Goal: Task Accomplishment & Management: Complete application form

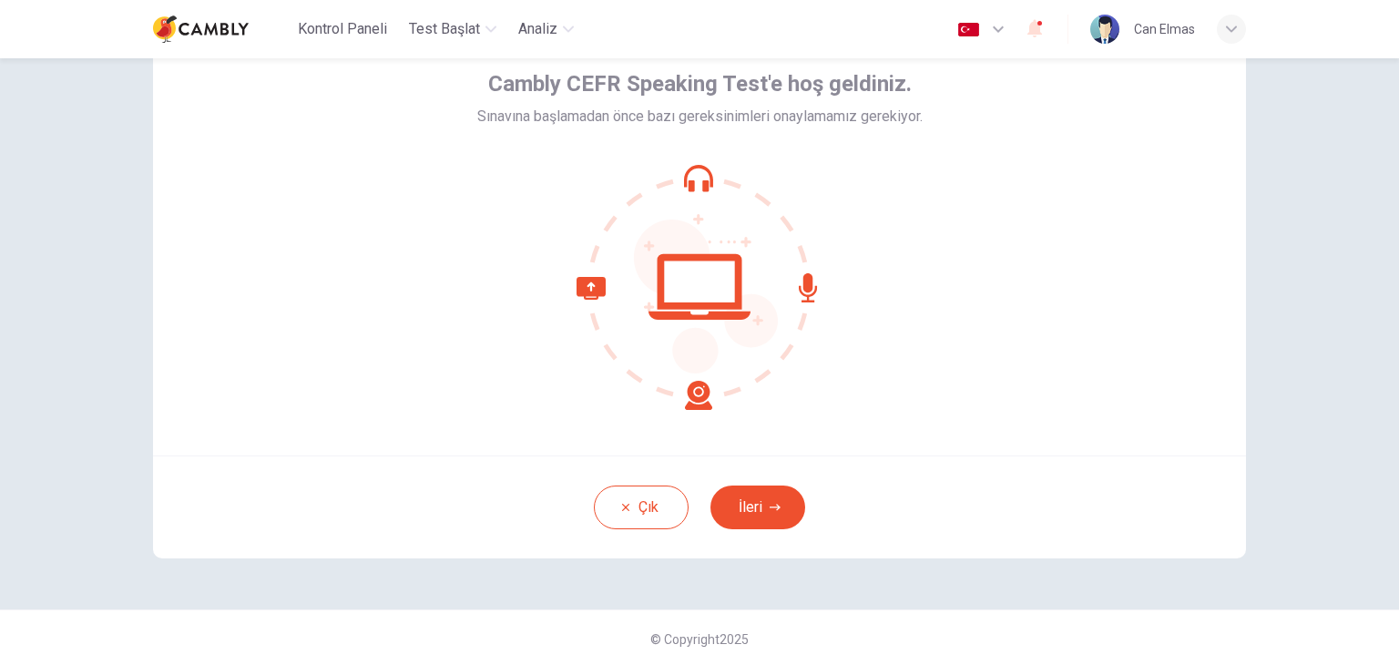
scroll to position [94, 0]
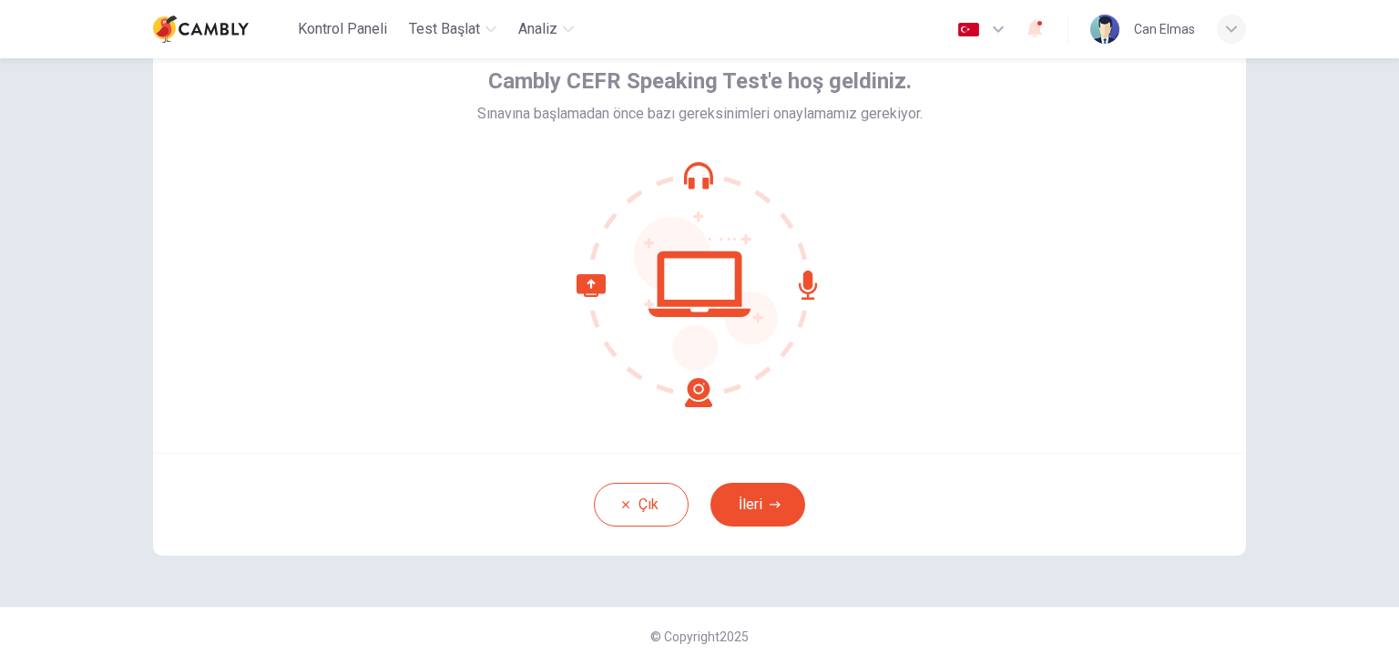
click at [972, 473] on div "Çık İleri" at bounding box center [699, 504] width 1093 height 103
click at [763, 508] on button "İleri" at bounding box center [758, 505] width 95 height 44
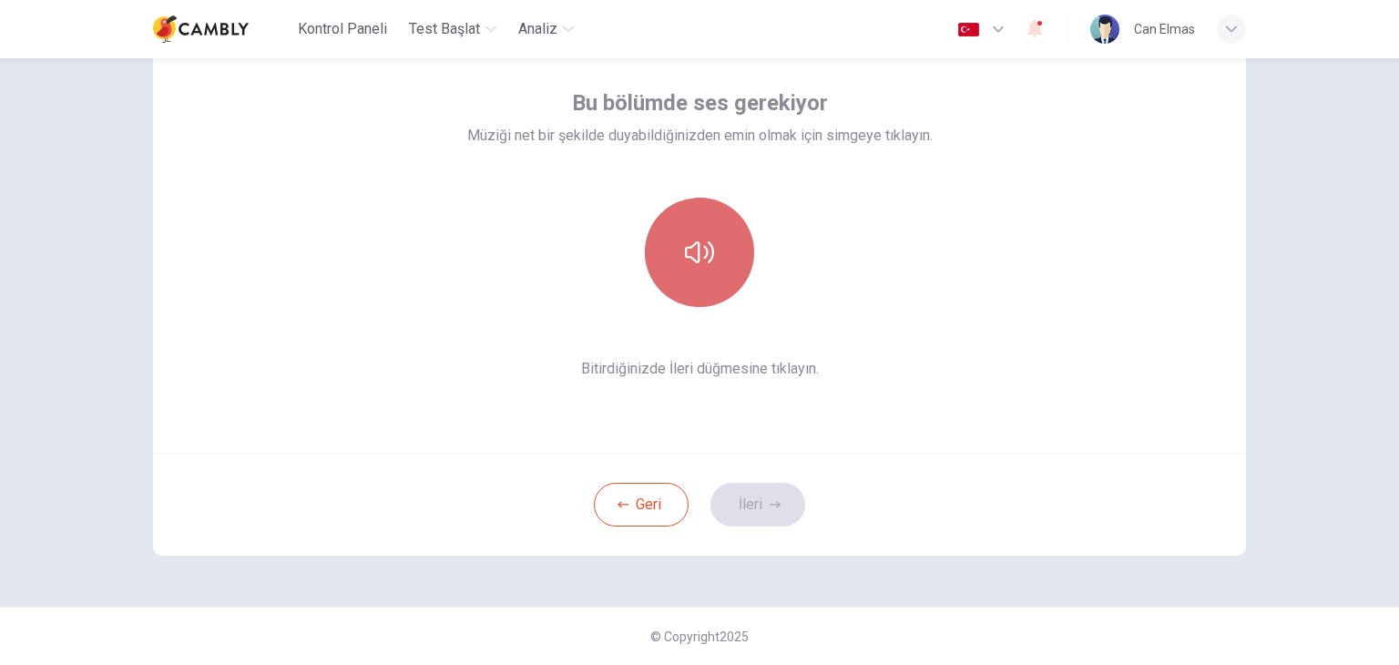
click at [727, 223] on button "button" at bounding box center [699, 252] width 109 height 109
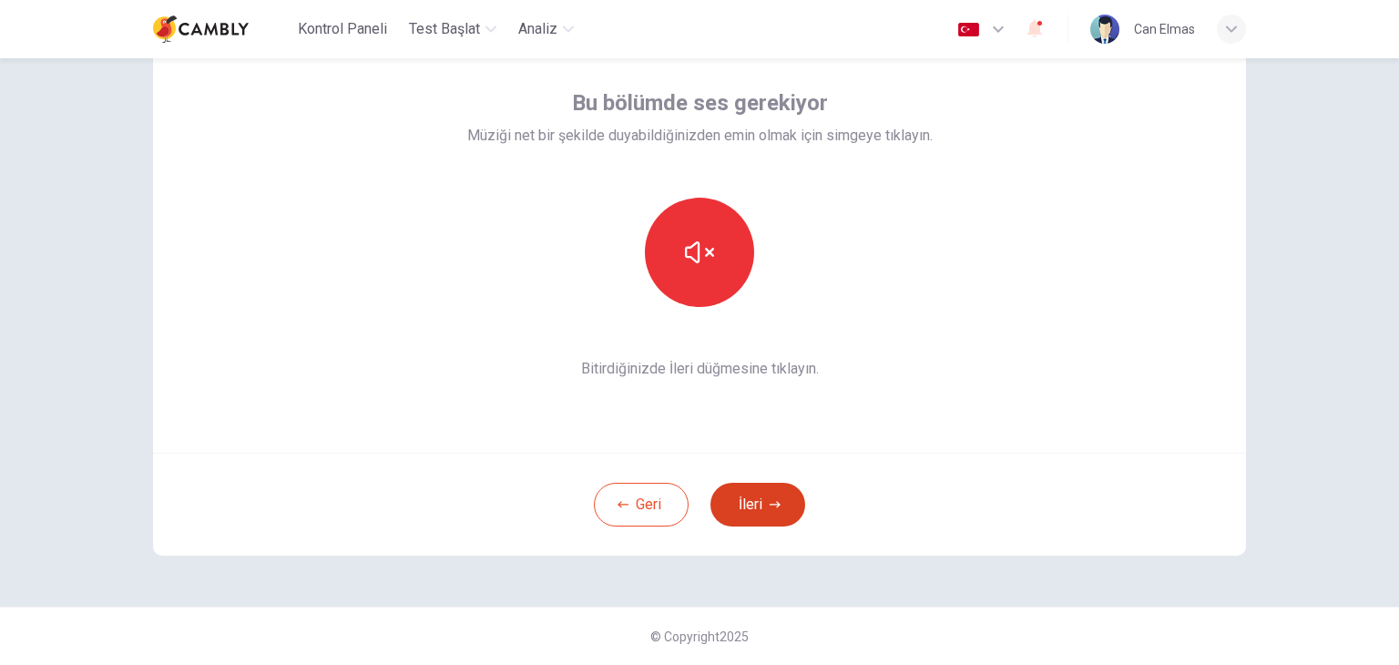
click at [774, 505] on icon "button" at bounding box center [775, 504] width 11 height 6
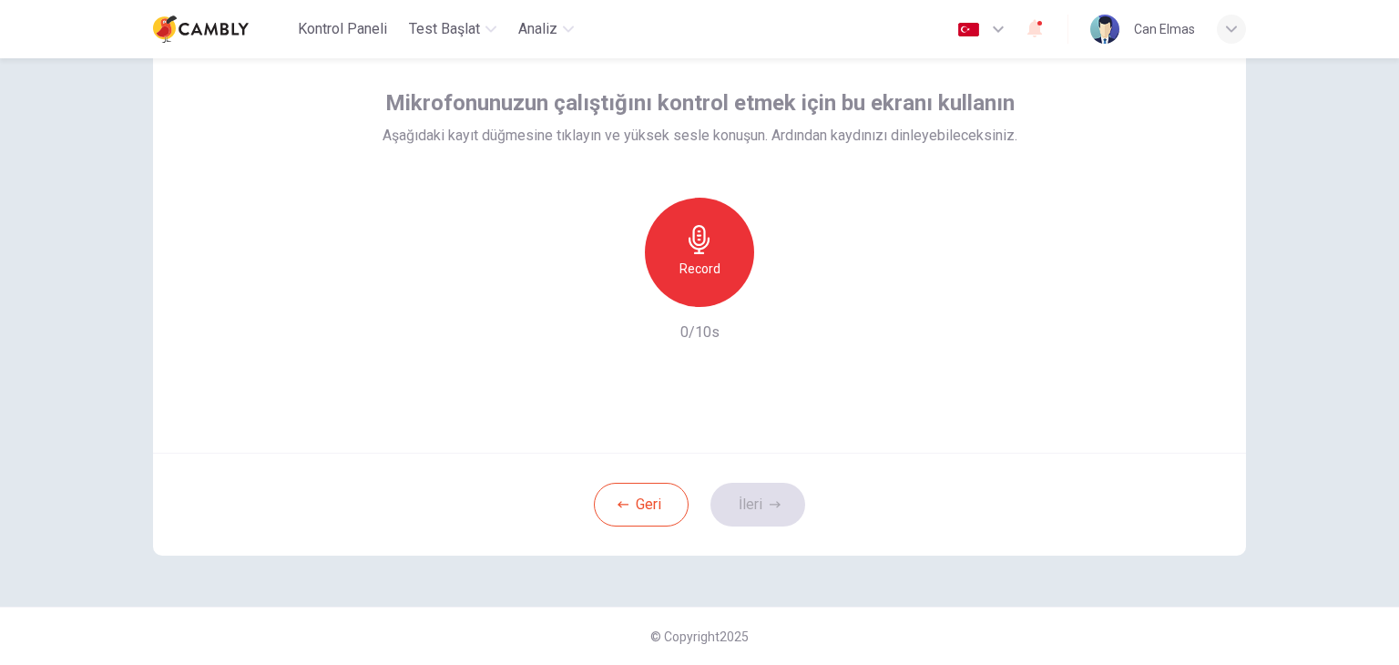
click at [702, 244] on icon "button" at bounding box center [699, 239] width 21 height 29
click at [758, 510] on button "İleri" at bounding box center [758, 505] width 95 height 44
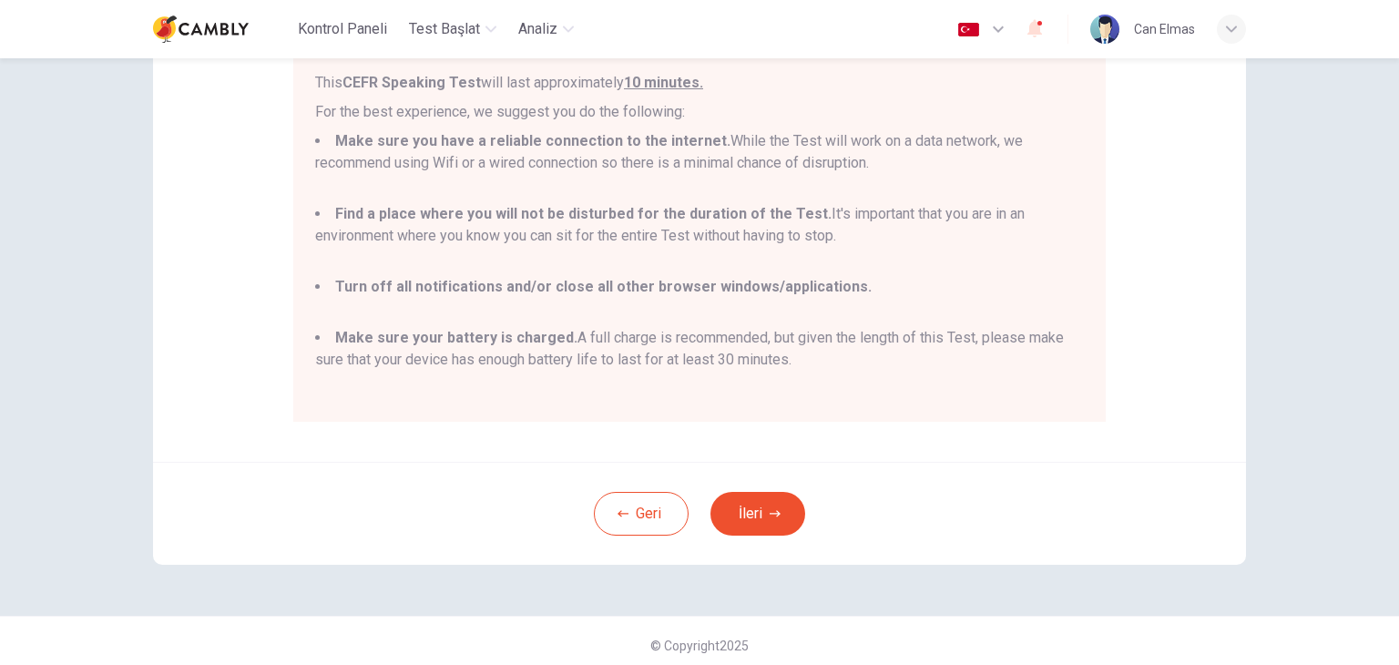
scroll to position [302, 0]
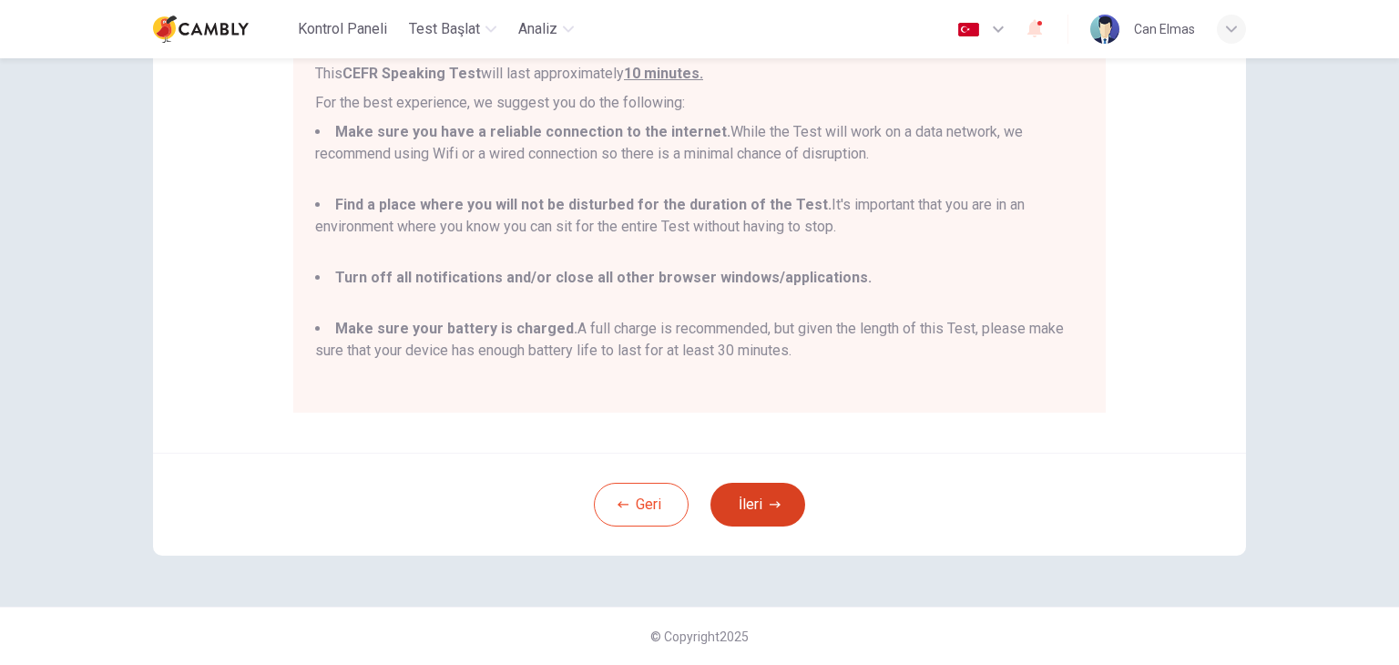
click at [786, 493] on button "İleri" at bounding box center [758, 505] width 95 height 44
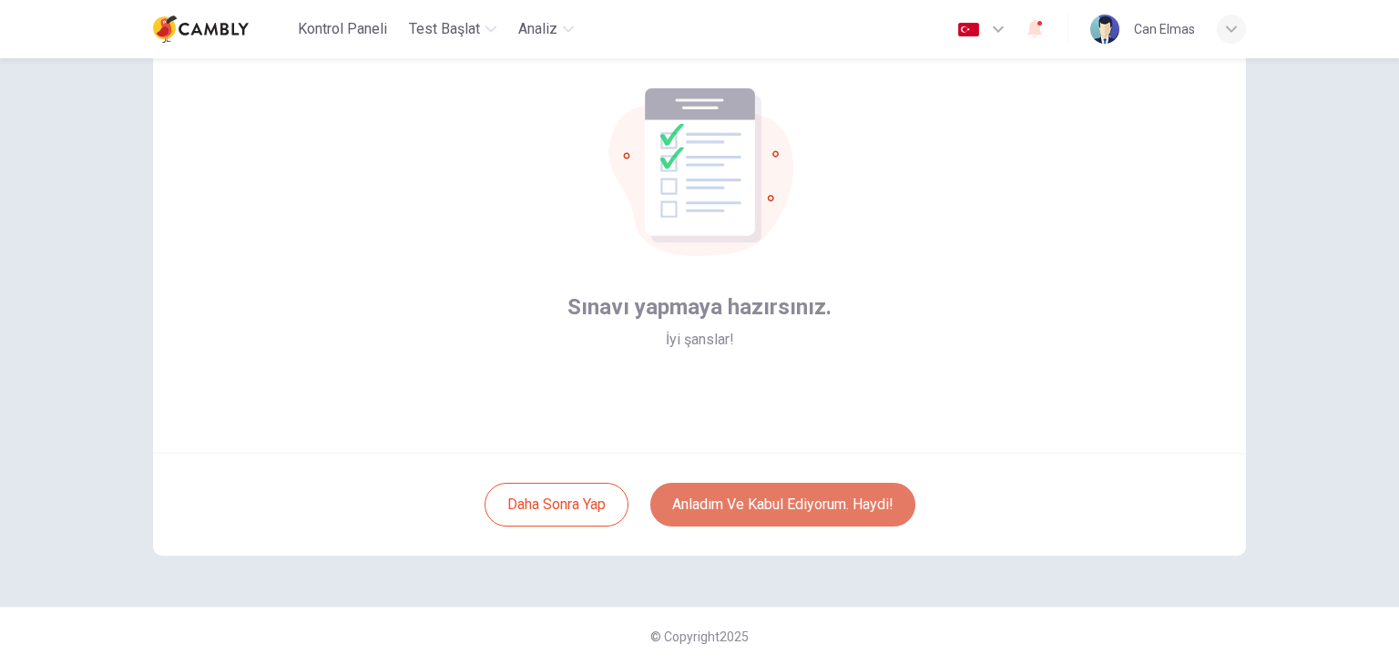
click at [819, 506] on button "Anladım ve kabul ediyorum. Haydi!" at bounding box center [783, 505] width 265 height 44
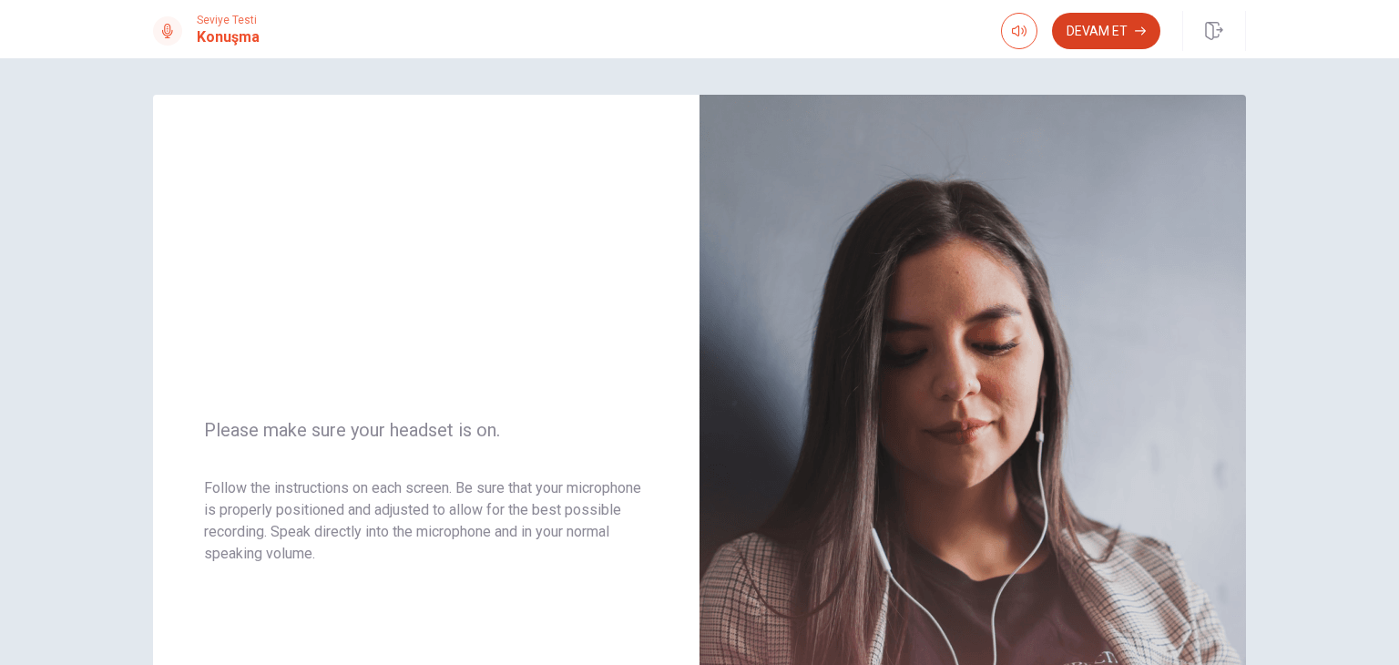
click at [1119, 26] on button "Devam Et" at bounding box center [1106, 31] width 108 height 36
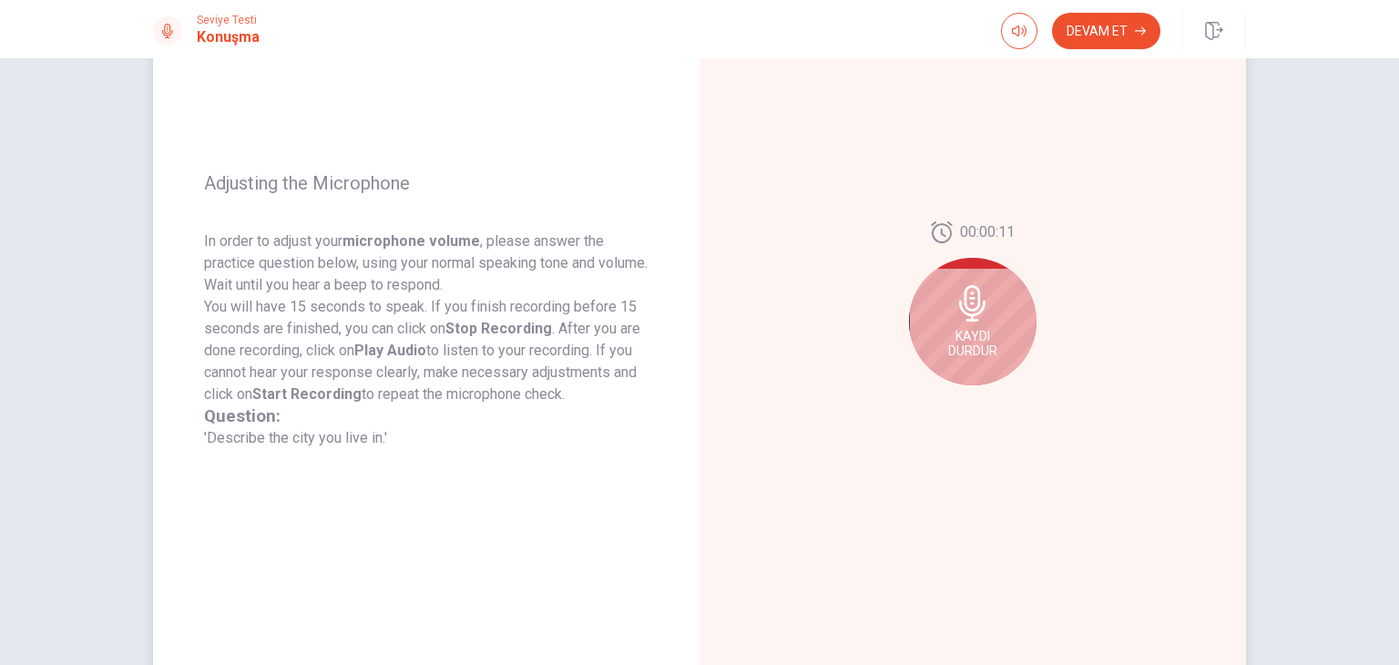
scroll to position [182, 0]
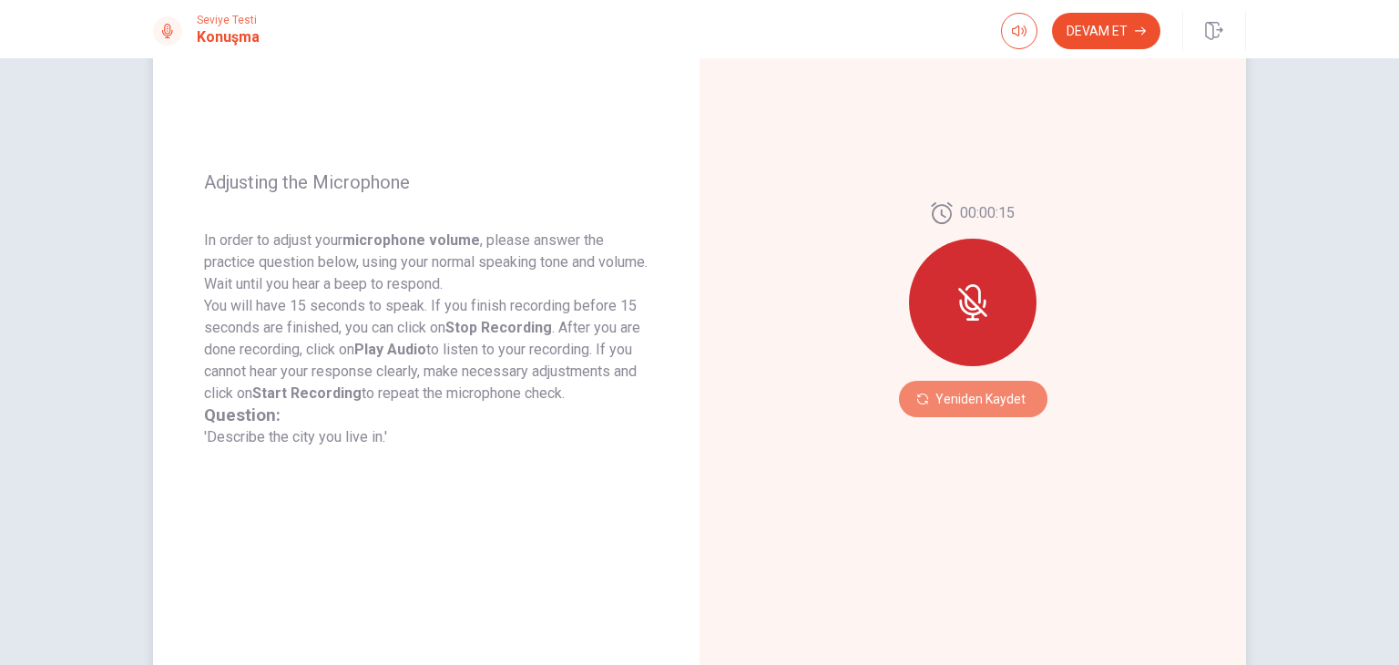
click at [962, 405] on button "Yeniden Kaydet" at bounding box center [973, 399] width 149 height 36
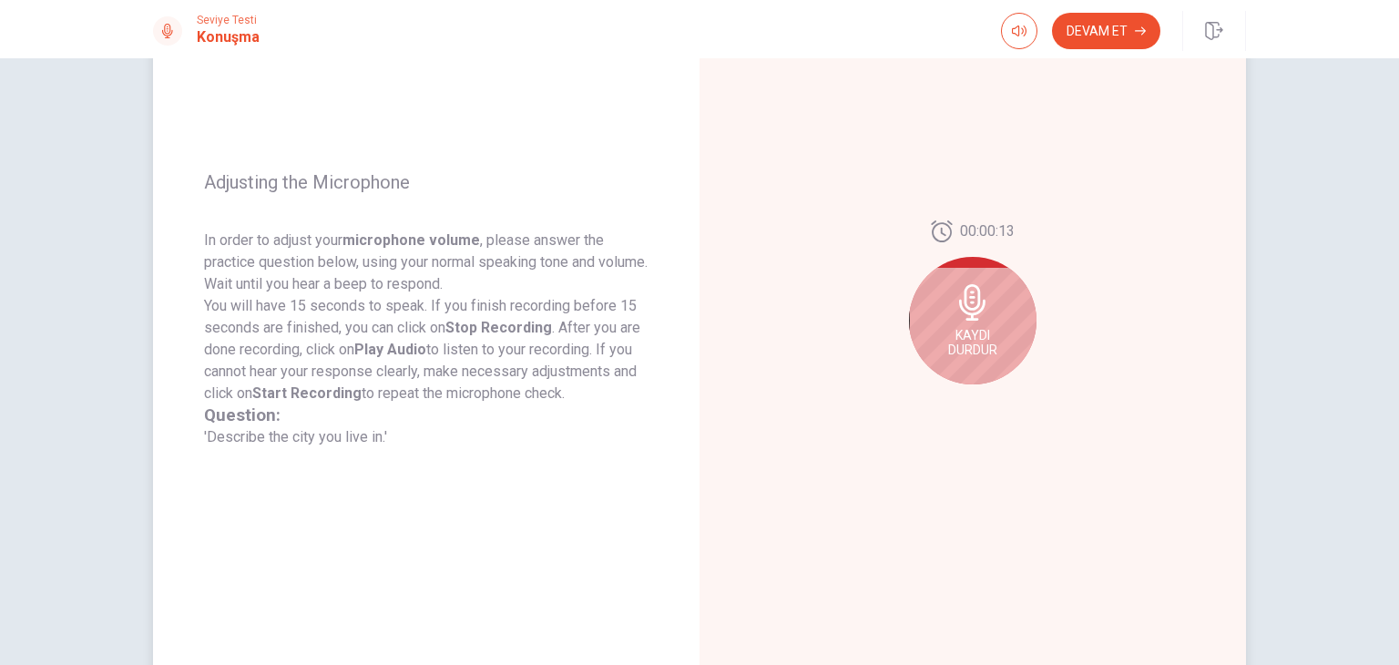
click at [987, 373] on div "Kaydı Durdur" at bounding box center [973, 321] width 128 height 128
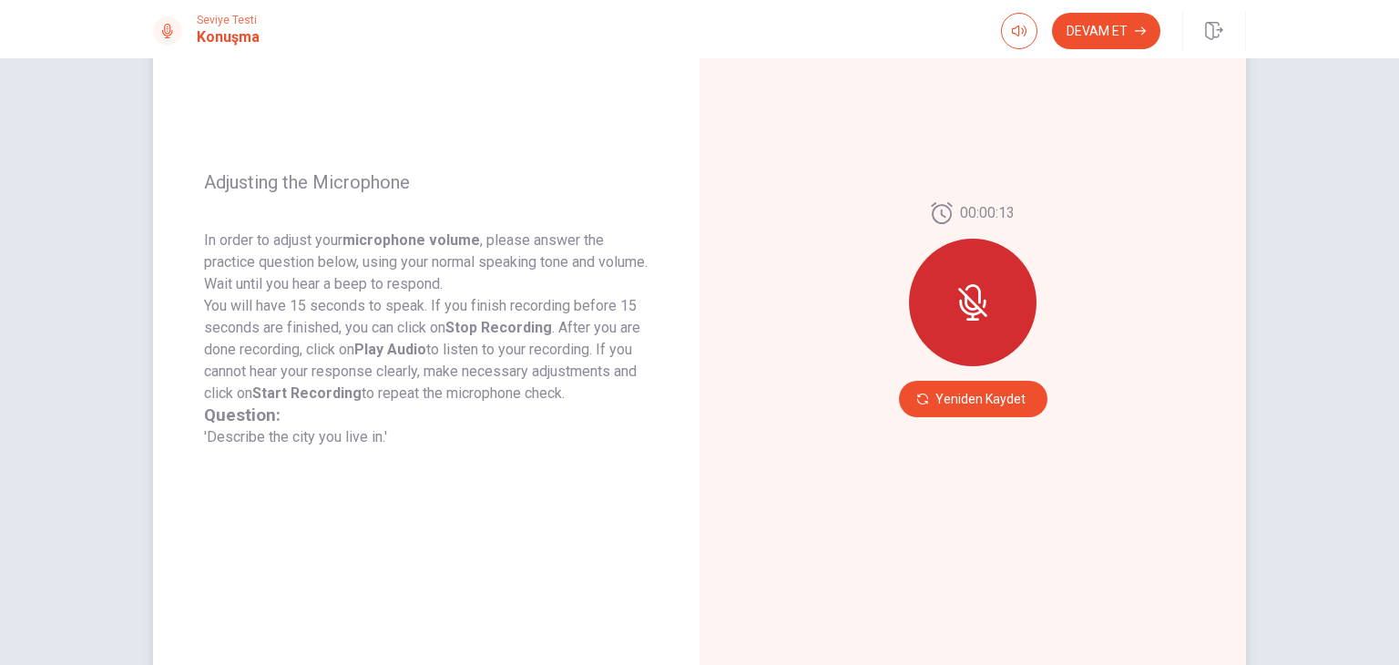
drag, startPoint x: 203, startPoint y: 181, endPoint x: 445, endPoint y: 405, distance: 329.4
click at [551, 446] on div "Adjusting the Microphone In order to adjust your microphone volume , please ans…" at bounding box center [426, 310] width 547 height 794
drag, startPoint x: 349, startPoint y: 435, endPoint x: 251, endPoint y: 359, distance: 123.4
click at [256, 371] on span "In order to adjust your microphone volume , please answer the practice question…" at bounding box center [426, 339] width 445 height 219
drag, startPoint x: 198, startPoint y: 231, endPoint x: 474, endPoint y: 374, distance: 310.5
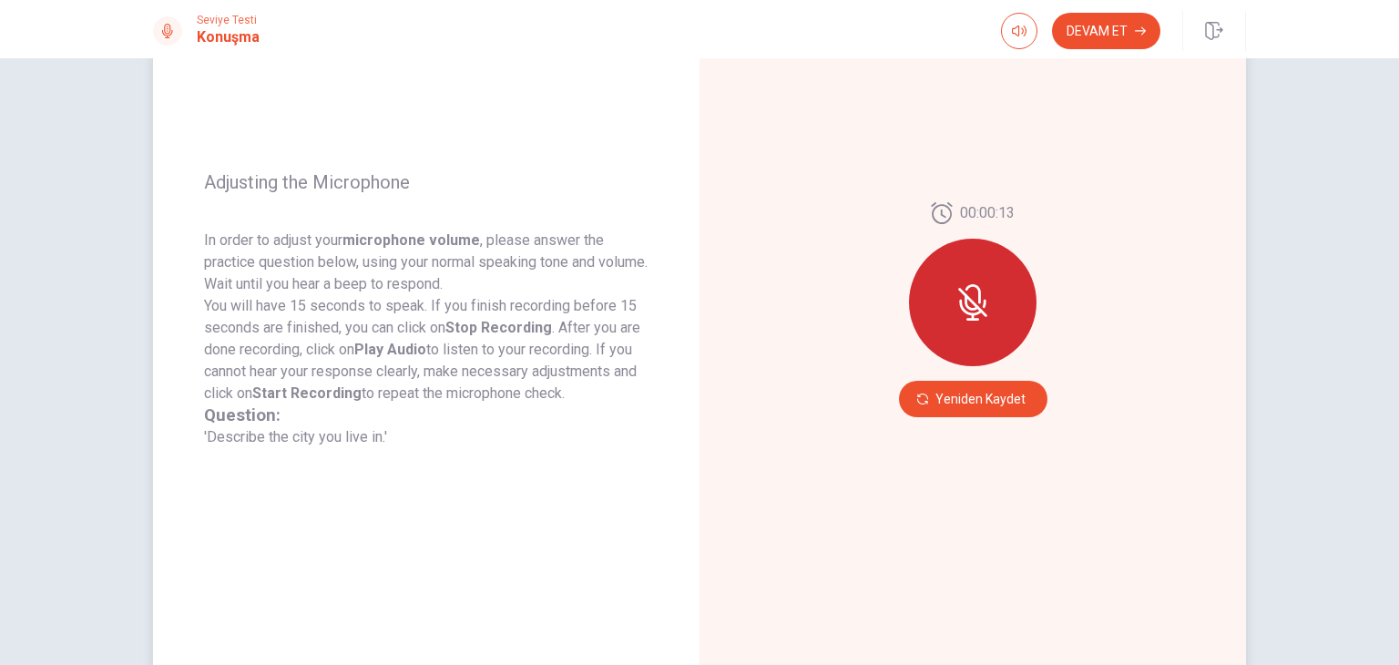
click at [474, 374] on div "Adjusting the Microphone In order to adjust your microphone volume , please ans…" at bounding box center [426, 310] width 547 height 794
click at [979, 416] on button "Yeniden Kaydet" at bounding box center [973, 399] width 149 height 36
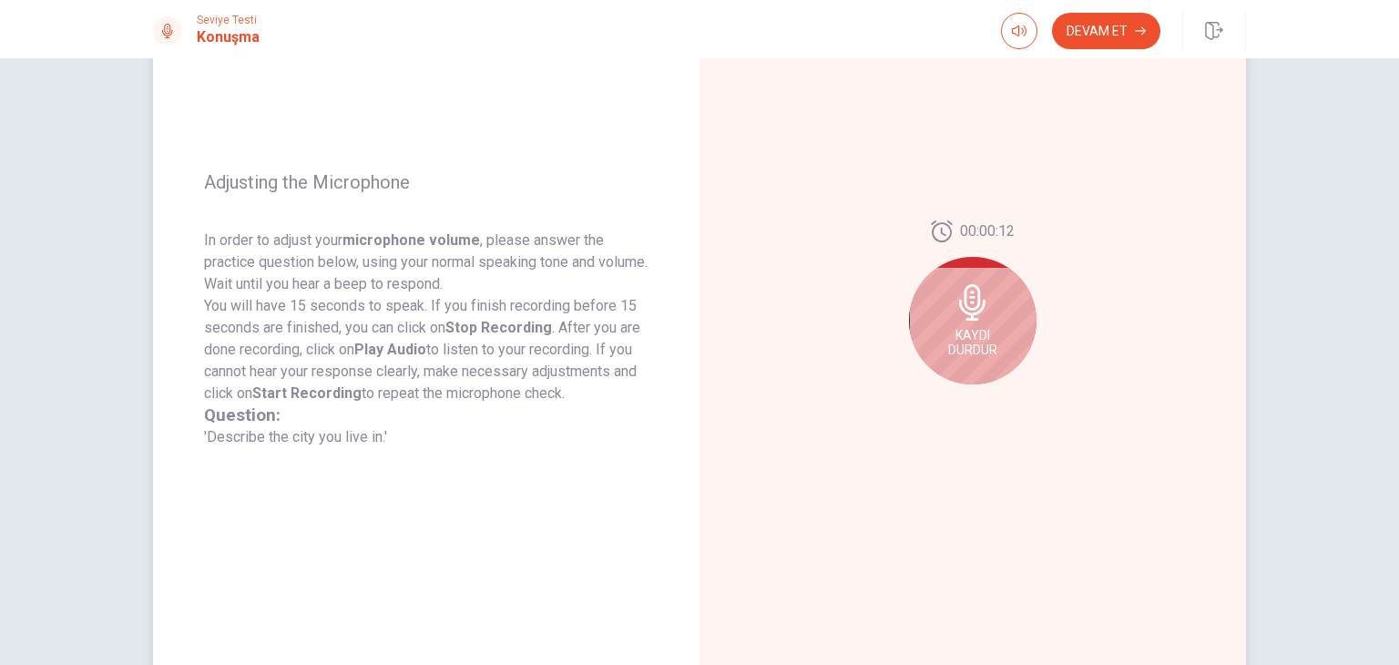
click at [962, 303] on icon at bounding box center [972, 302] width 26 height 36
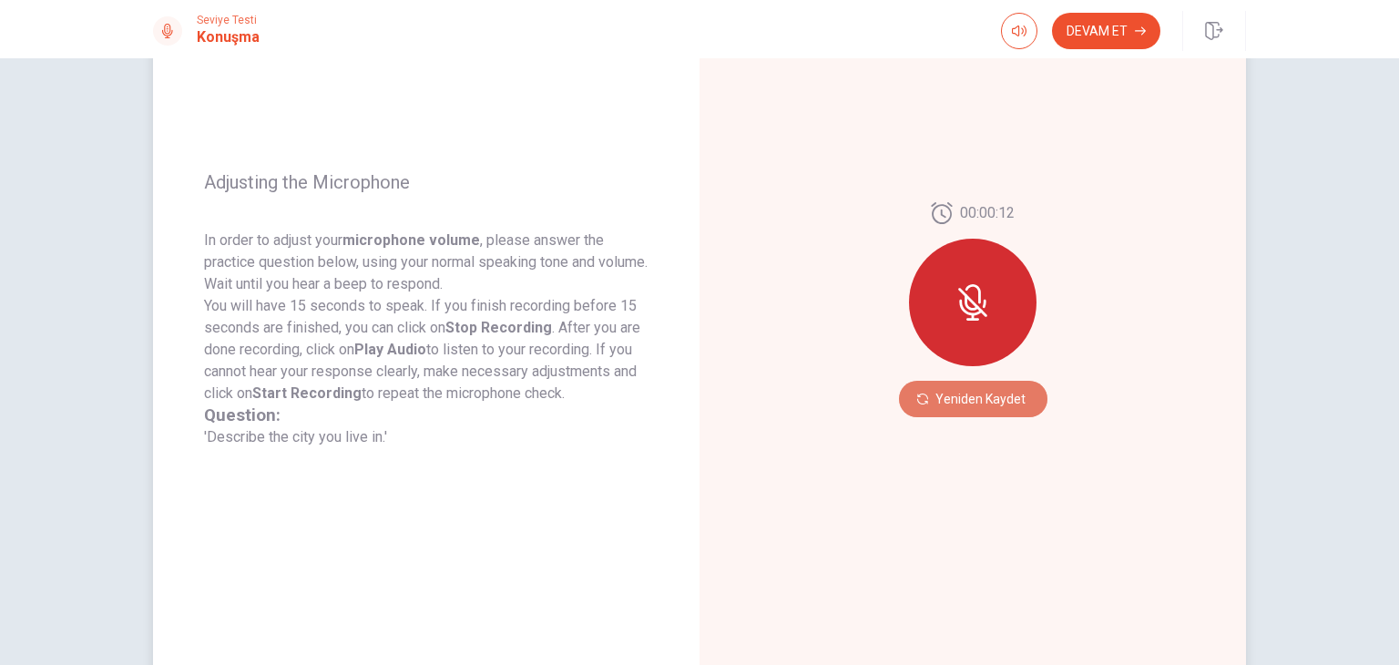
click at [985, 402] on button "Yeniden Kaydet" at bounding box center [973, 399] width 149 height 36
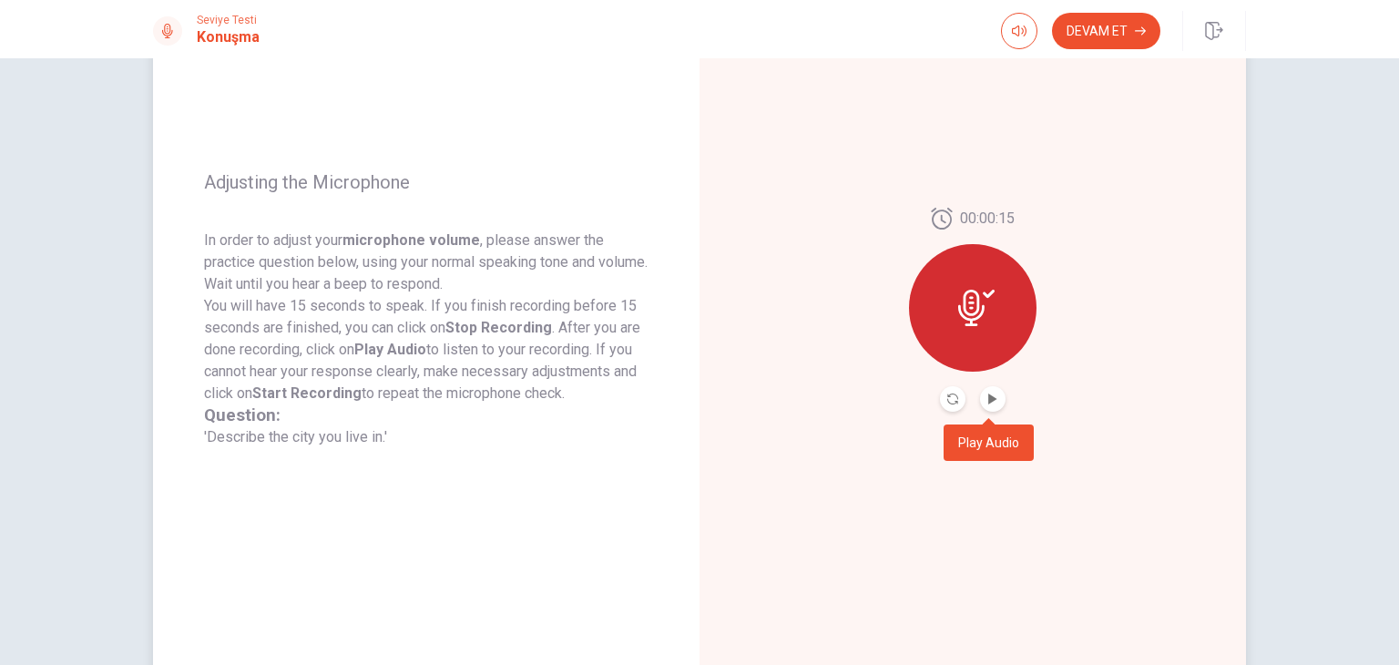
click at [989, 402] on icon "Play Audio" at bounding box center [993, 399] width 8 height 11
click at [944, 599] on div "00:00:15" at bounding box center [973, 310] width 547 height 794
click at [1108, 33] on button "Devam Et" at bounding box center [1106, 31] width 108 height 36
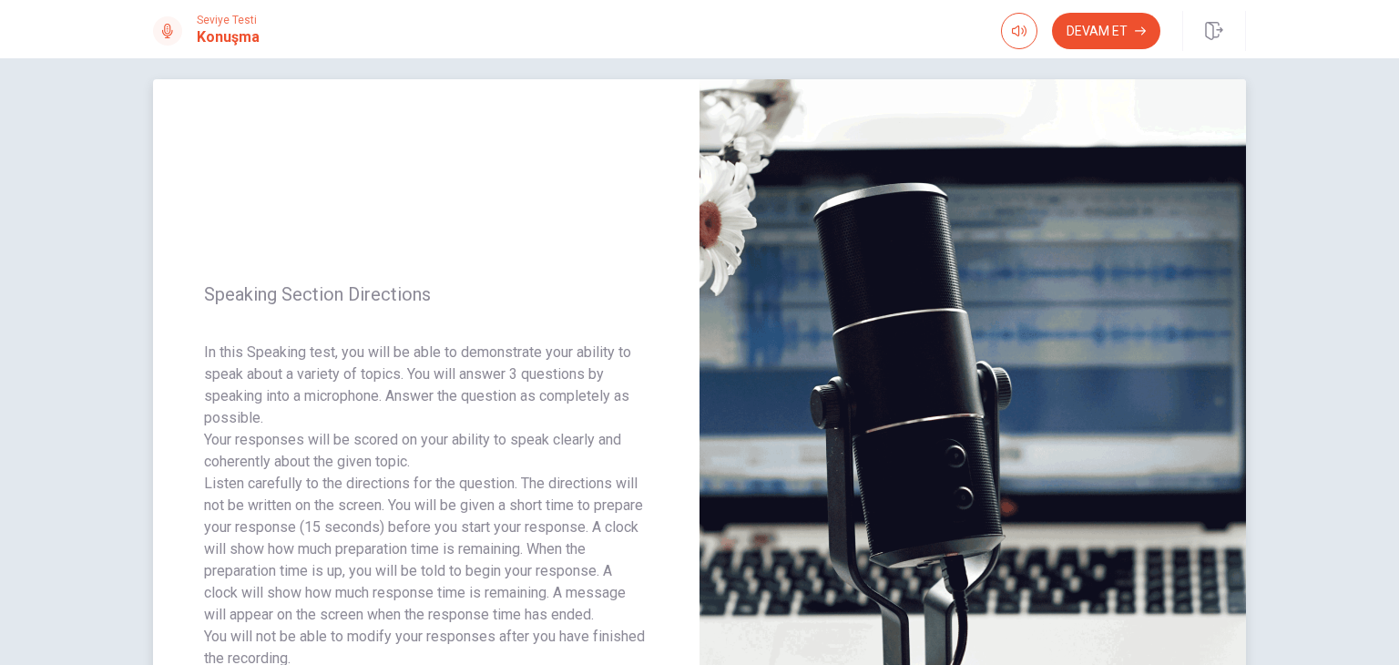
scroll to position [0, 0]
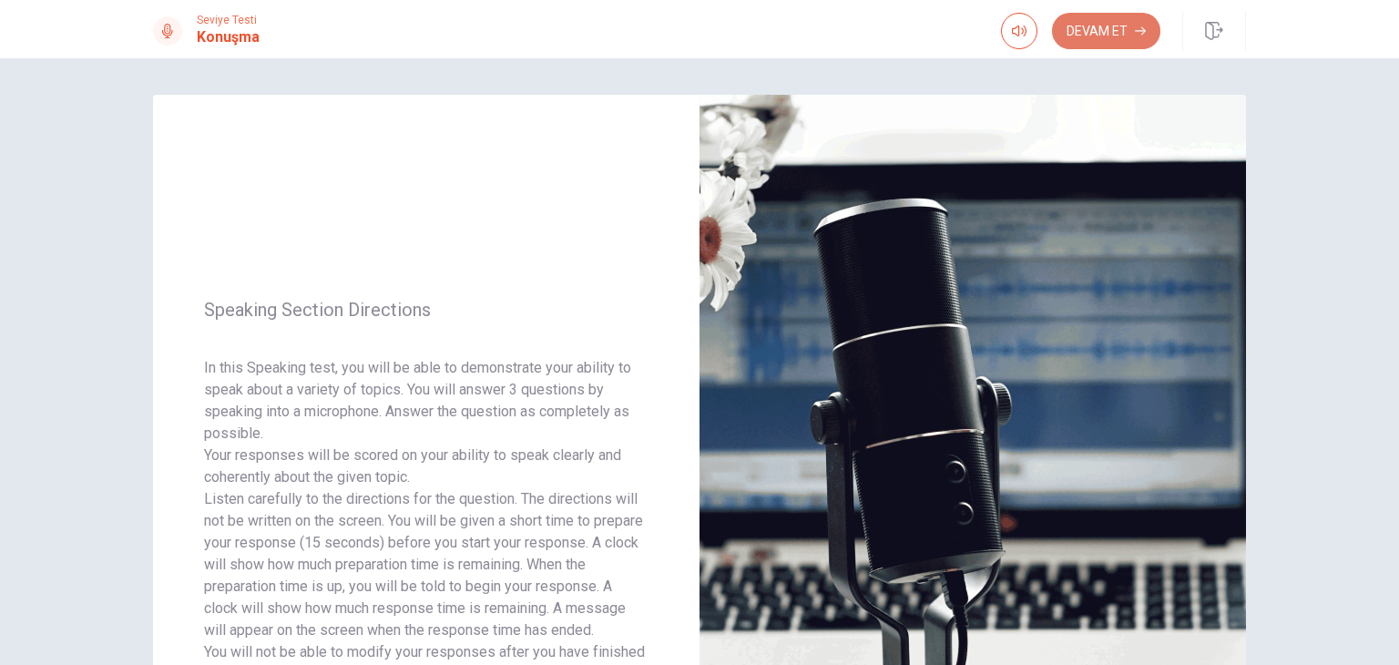
click at [1123, 22] on button "Devam Et" at bounding box center [1106, 31] width 108 height 36
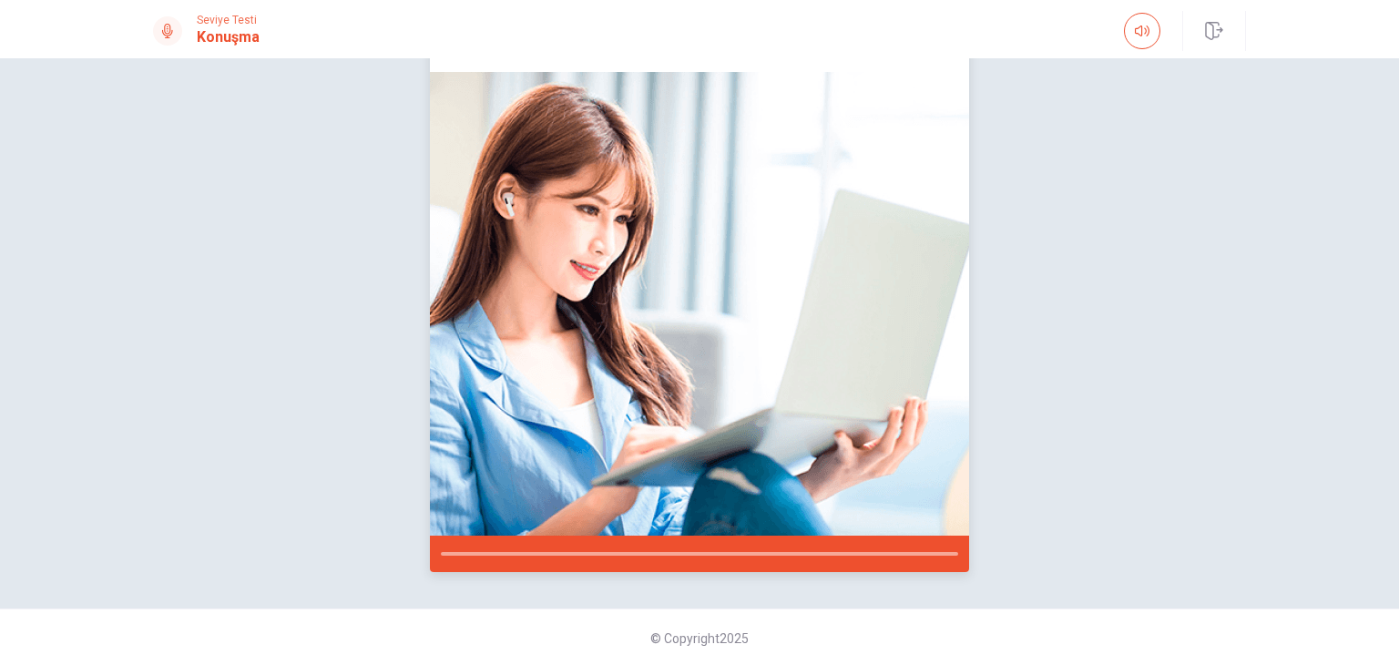
scroll to position [134, 0]
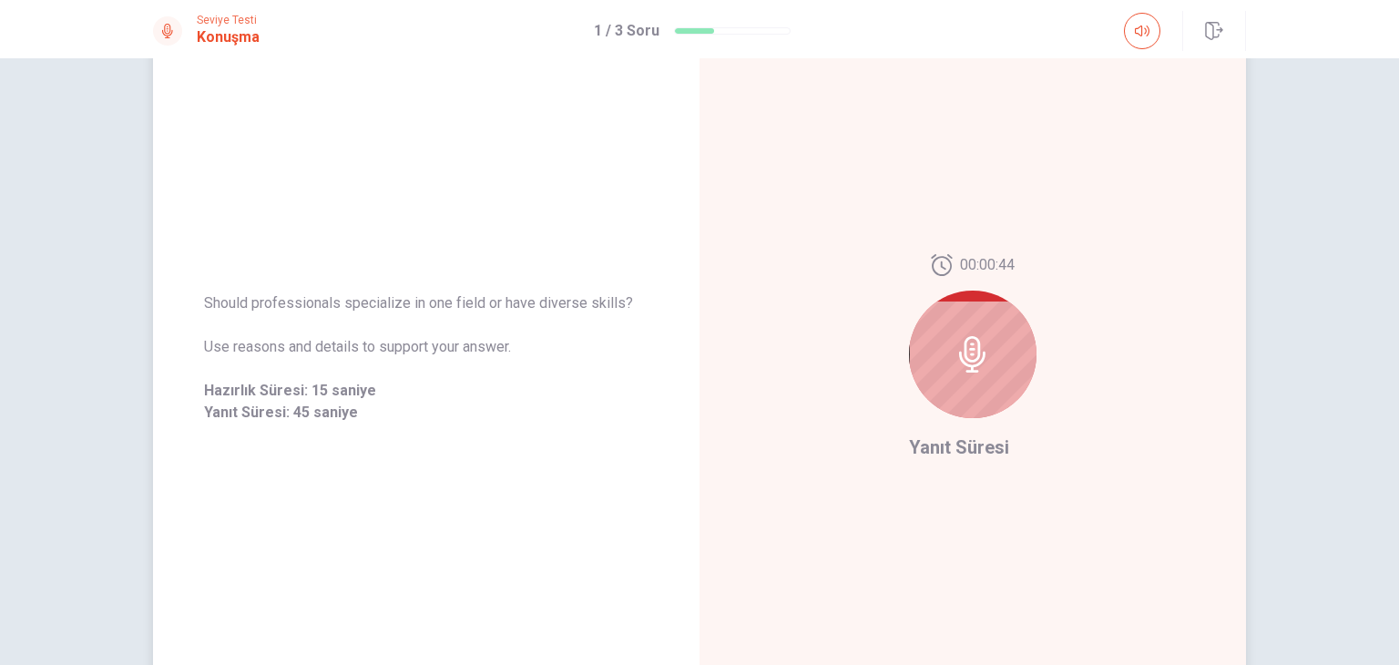
drag, startPoint x: 507, startPoint y: 342, endPoint x: 287, endPoint y: 338, distance: 219.6
click at [287, 338] on span "Use reasons and details to support your answer." at bounding box center [426, 347] width 445 height 22
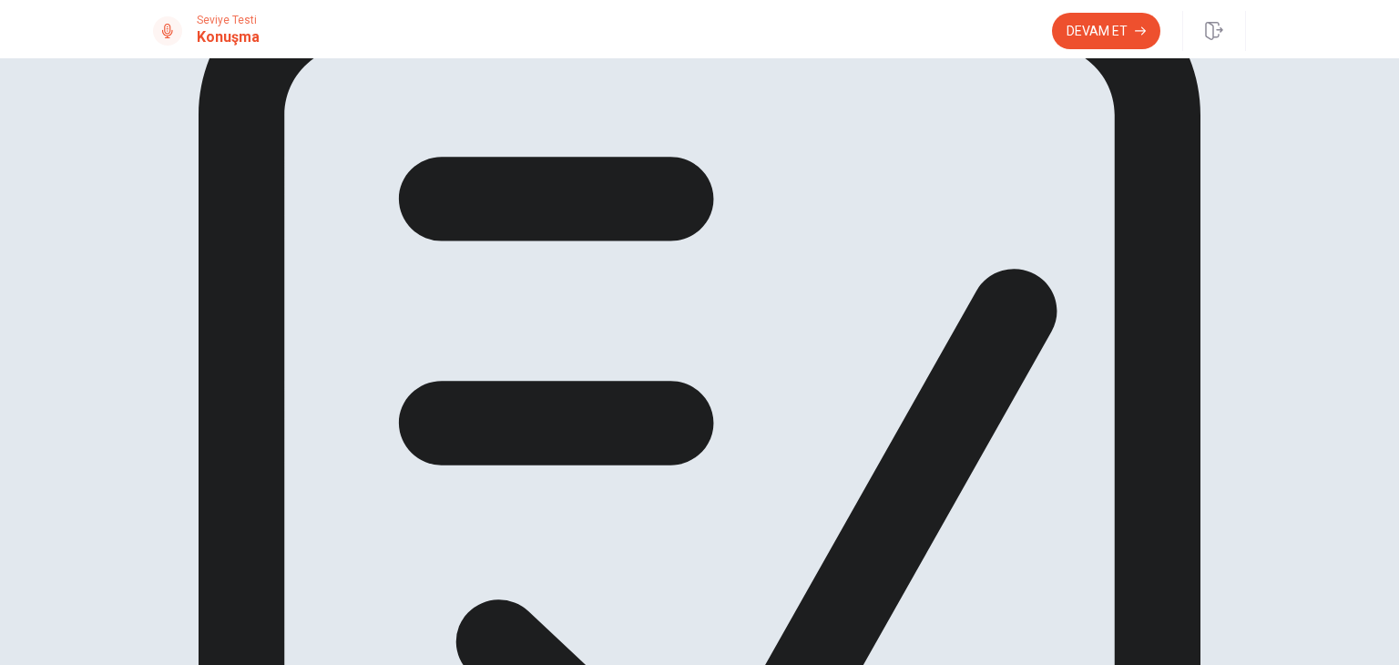
scroll to position [0, 0]
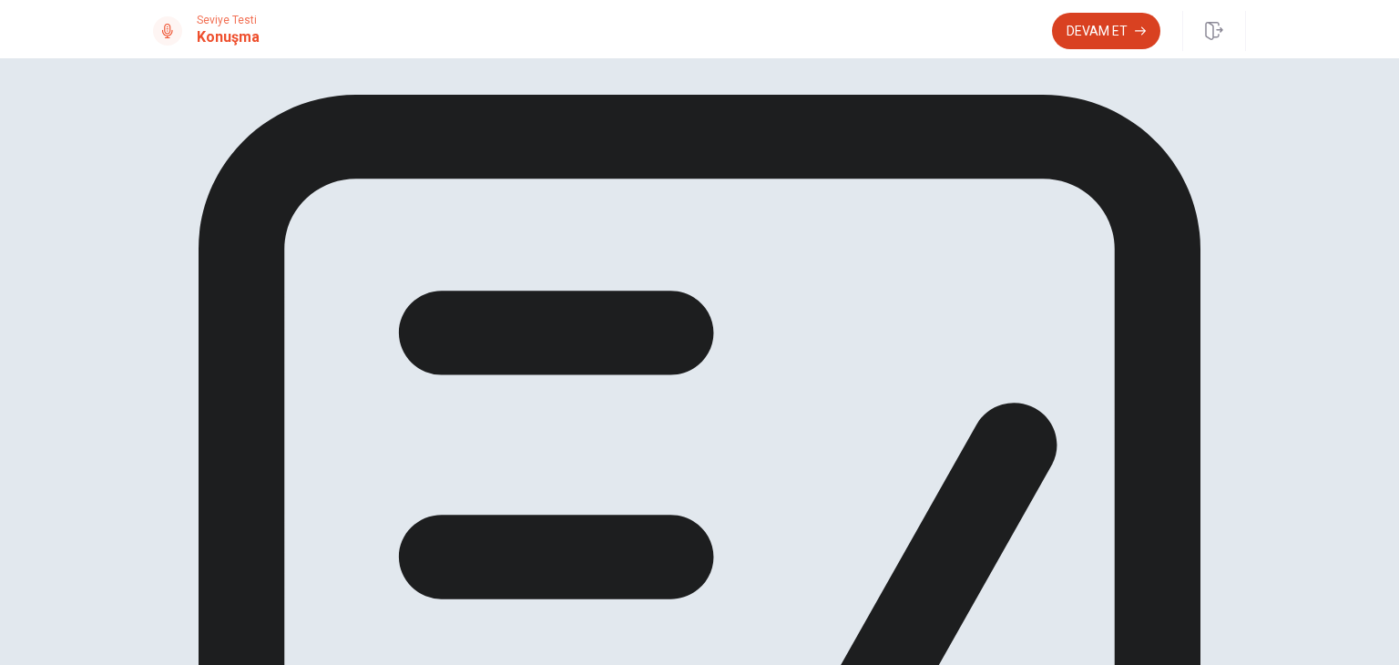
click at [1100, 36] on button "Devam Et" at bounding box center [1106, 31] width 108 height 36
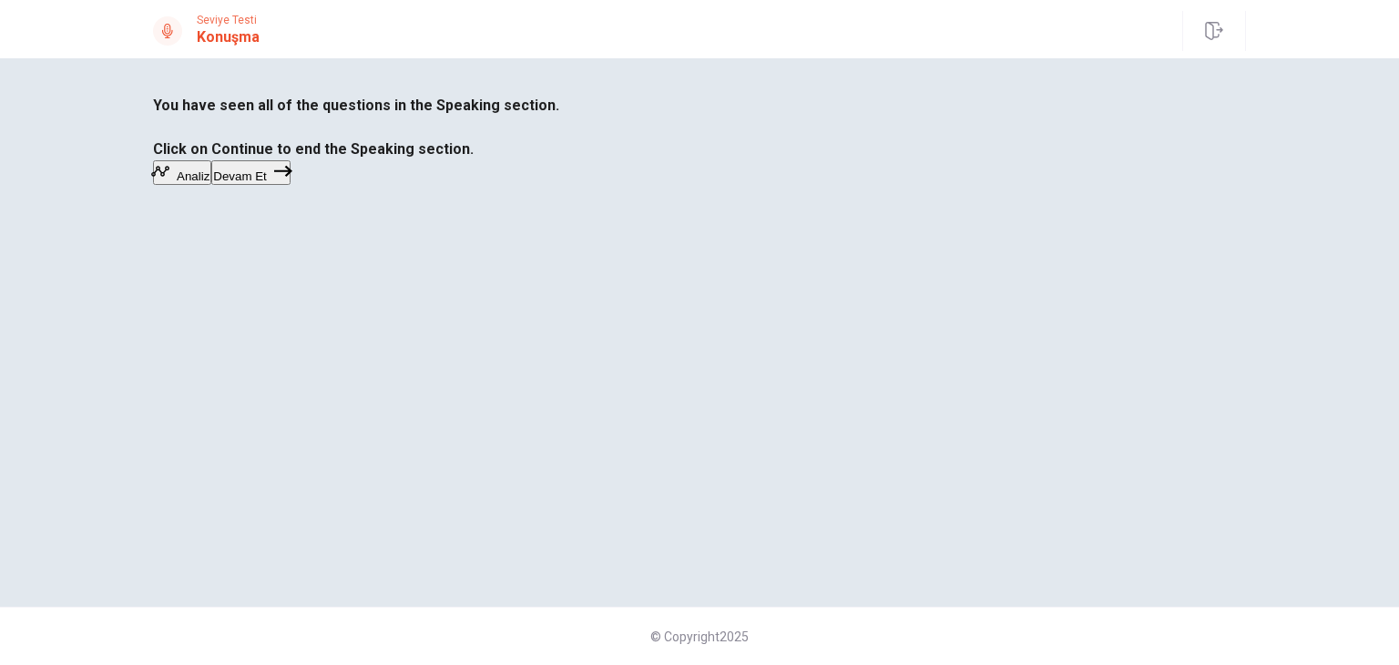
click at [291, 185] on button "Devam Et" at bounding box center [250, 172] width 79 height 25
